Goal: Transaction & Acquisition: Book appointment/travel/reservation

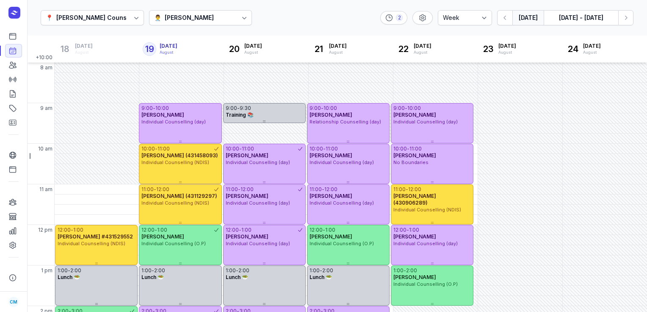
select select "week"
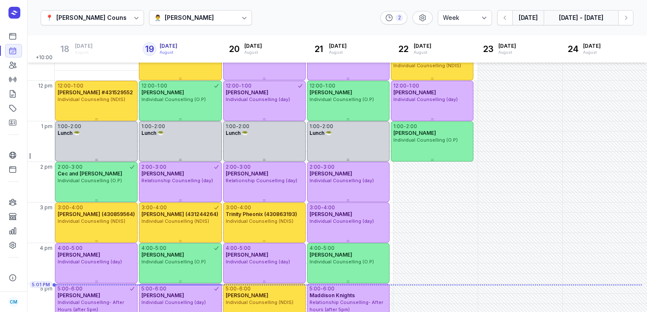
click at [567, 22] on button "[DATE] - [DATE]" at bounding box center [580, 17] width 74 height 15
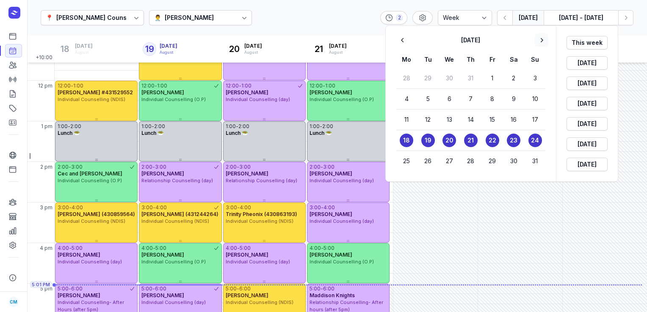
click at [542, 41] on icon "button" at bounding box center [541, 40] width 3 height 4
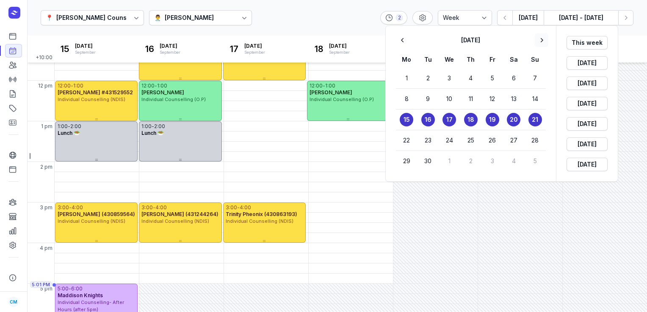
click at [542, 41] on icon "button" at bounding box center [541, 40] width 3 height 4
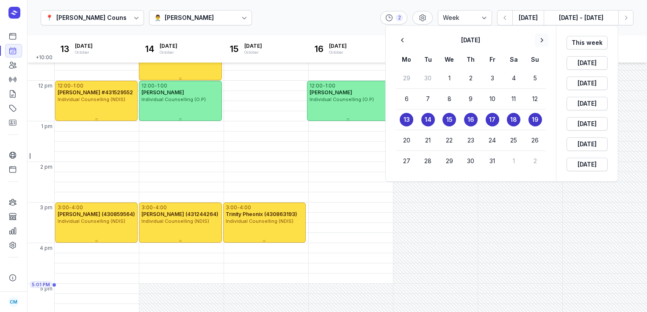
click at [542, 41] on icon "button" at bounding box center [541, 40] width 3 height 4
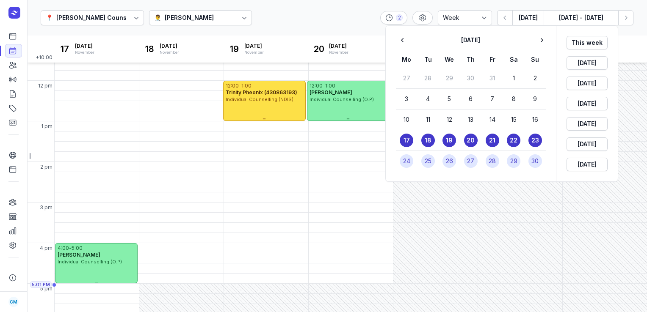
click at [468, 160] on time "27" at bounding box center [470, 161] width 7 height 8
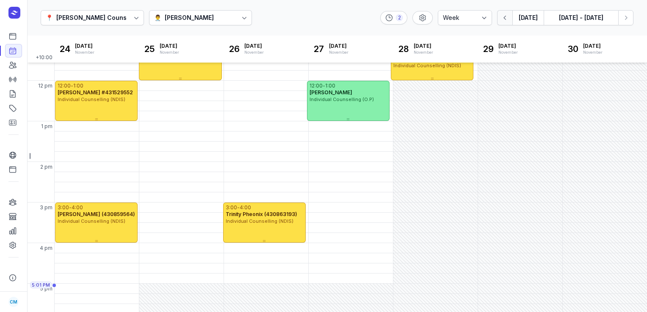
click at [506, 22] on button "button" at bounding box center [504, 17] width 15 height 15
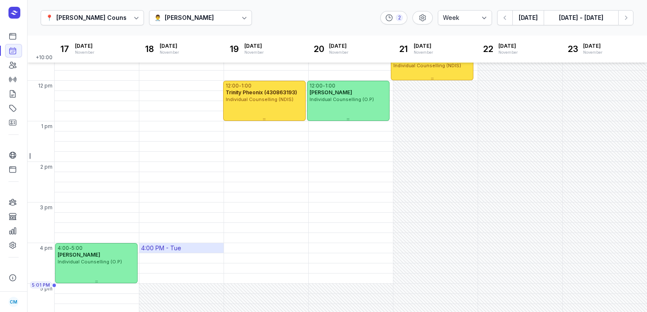
click at [164, 252] on div "4:00 PM - Tue" at bounding box center [181, 248] width 84 height 10
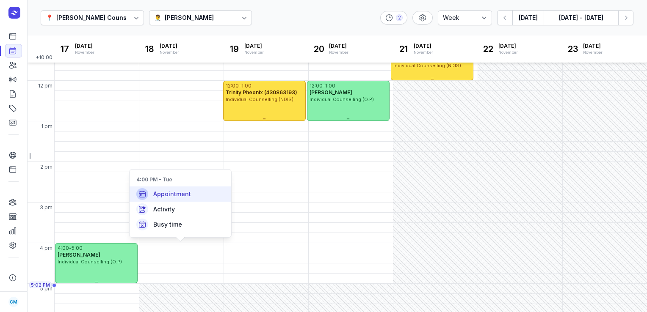
click at [180, 194] on span "Appointment" at bounding box center [172, 194] width 38 height 8
select select
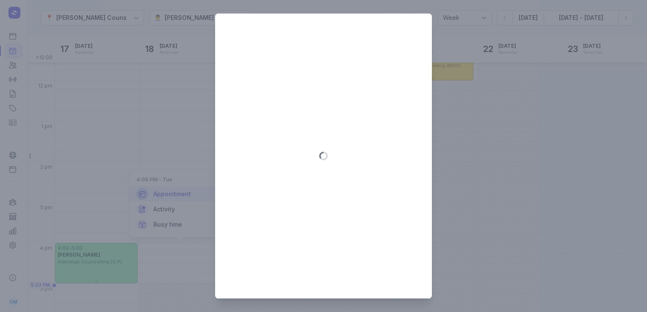
type input "[DATE]"
select select "16:00"
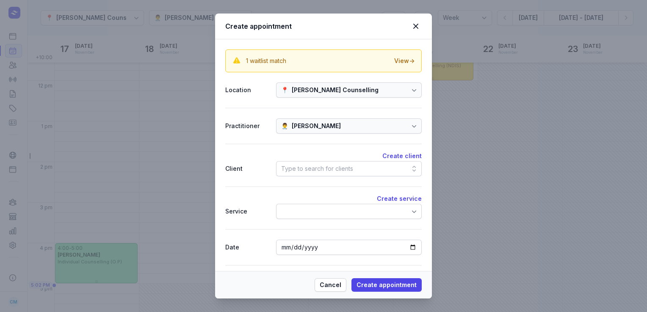
click at [300, 167] on div "Type to search for clients" at bounding box center [317, 169] width 72 height 10
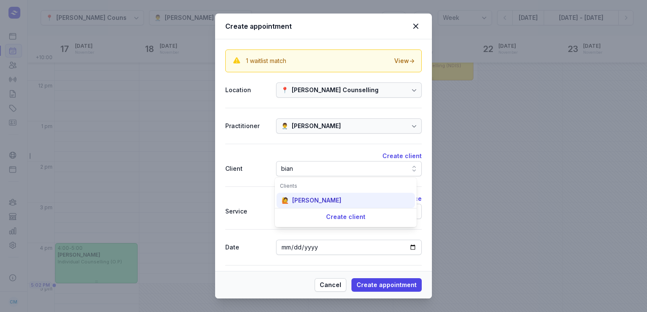
type input "bian"
click at [308, 204] on div "[PERSON_NAME]" at bounding box center [316, 200] width 49 height 8
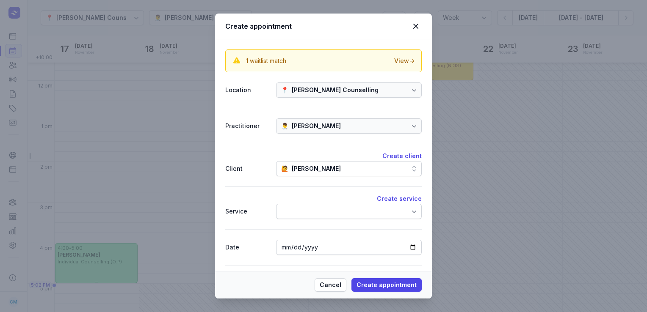
click at [306, 214] on div at bounding box center [349, 211] width 146 height 15
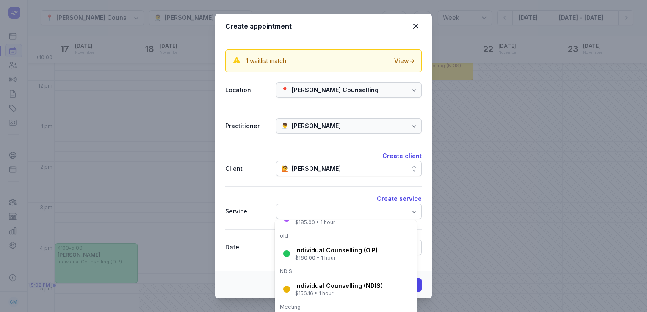
scroll to position [117, 0]
click at [303, 259] on div "$160.00 • 1 hour" at bounding box center [336, 257] width 83 height 7
select select "17:00"
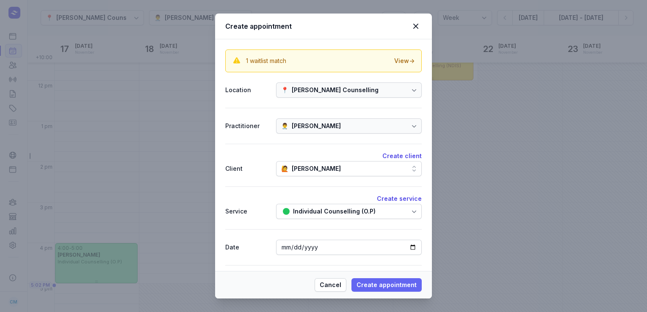
click at [386, 289] on span "Create appointment" at bounding box center [386, 285] width 60 height 10
select select
